Goal: Navigation & Orientation: Go to known website

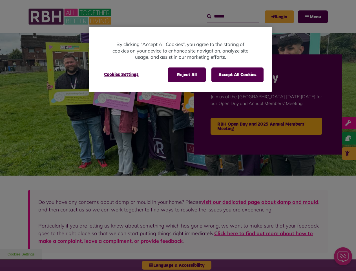
click at [178, 135] on div at bounding box center [178, 135] width 356 height 271
click at [186, 75] on button "Reject All" at bounding box center [187, 74] width 38 height 15
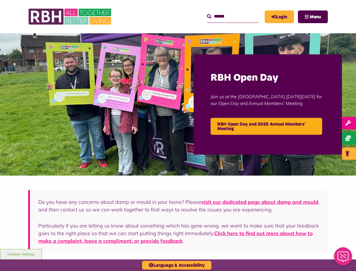
click at [238, 75] on button "Accept All Cookies" at bounding box center [238, 74] width 52 height 15
click at [121, 74] on img at bounding box center [178, 104] width 356 height 142
